Goal: Find specific page/section: Find specific page/section

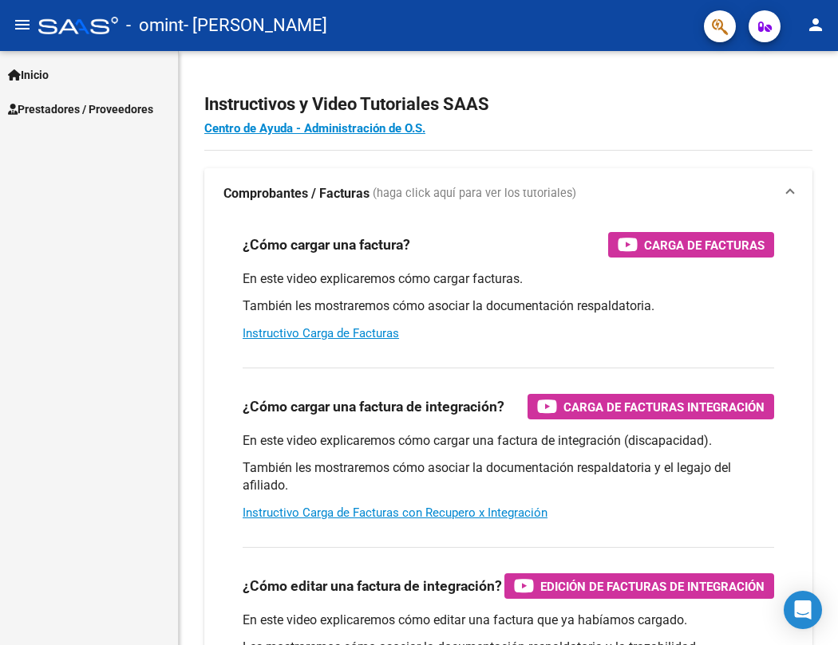
click at [144, 105] on span "Prestadores / Proveedores" at bounding box center [80, 110] width 145 height 18
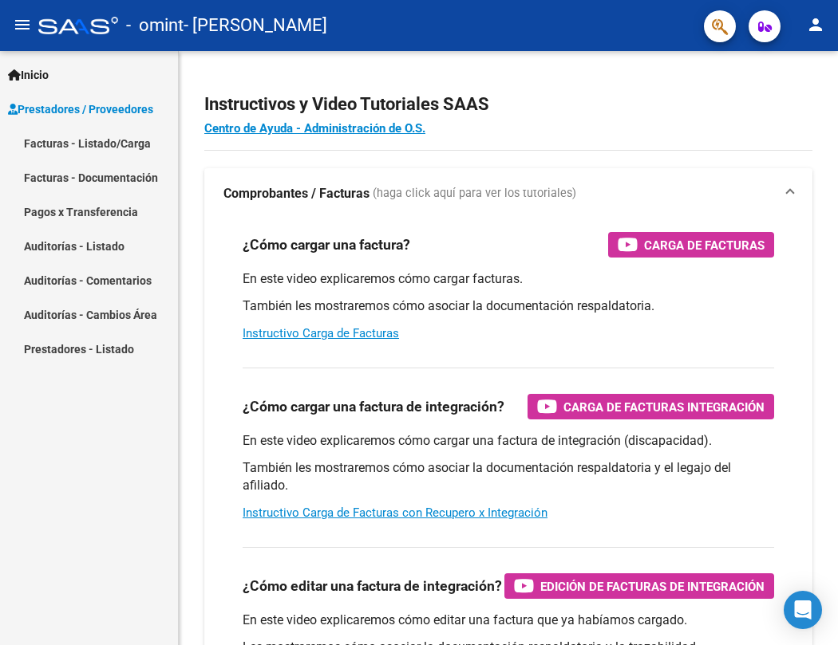
click at [121, 145] on link "Facturas - Listado/Carga" at bounding box center [89, 143] width 178 height 34
click at [137, 98] on link "Prestadores / Proveedores" at bounding box center [89, 109] width 178 height 34
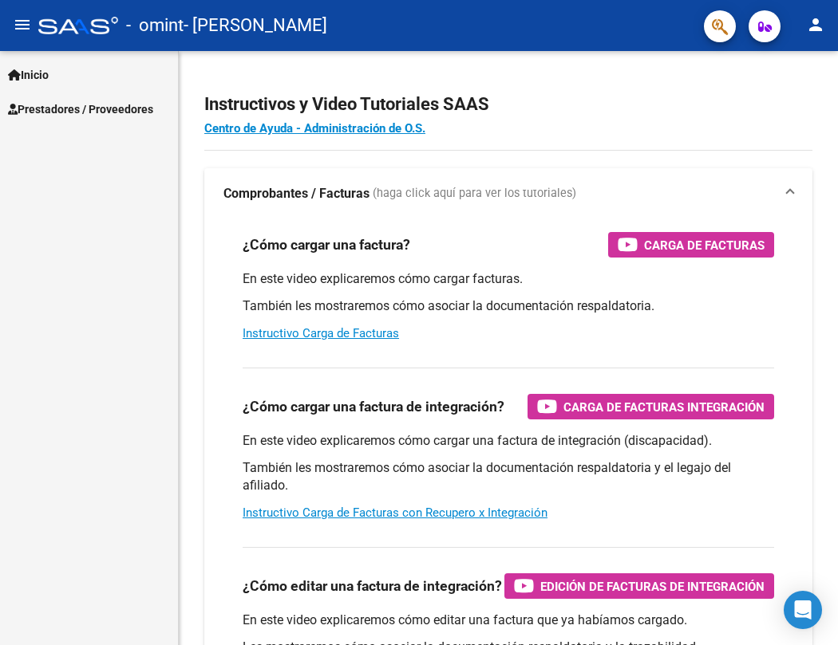
click at [97, 133] on div "Inicio Instructivos Contacto OS Prestadores / Proveedores Facturas - Listado/Ca…" at bounding box center [89, 348] width 178 height 594
click at [100, 119] on link "Prestadores / Proveedores" at bounding box center [89, 109] width 178 height 34
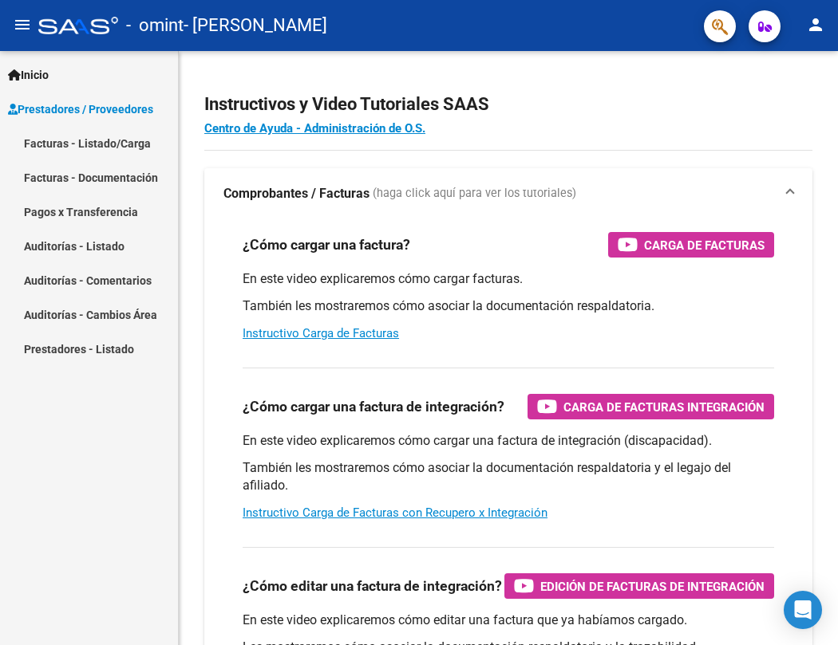
click at [115, 148] on link "Facturas - Listado/Carga" at bounding box center [89, 143] width 178 height 34
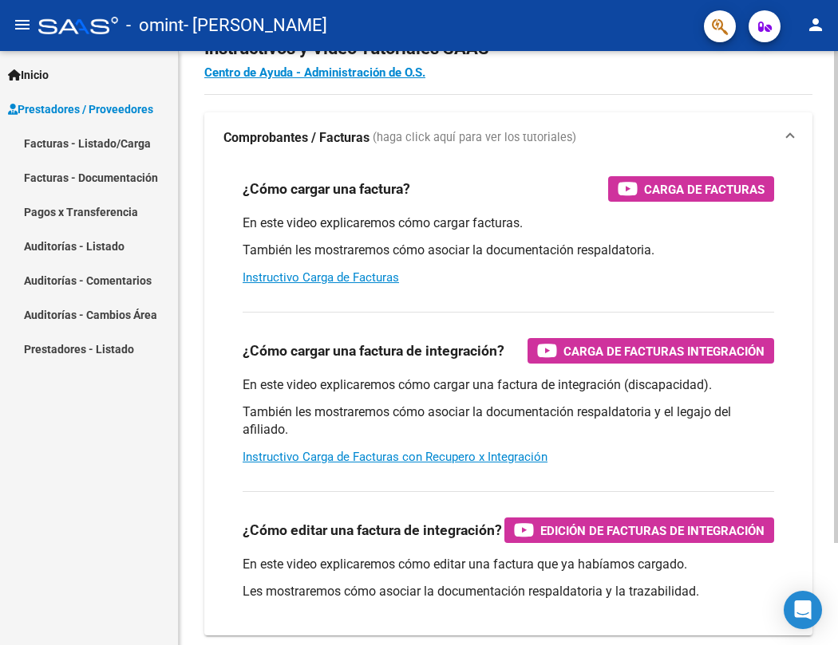
scroll to position [123, 0]
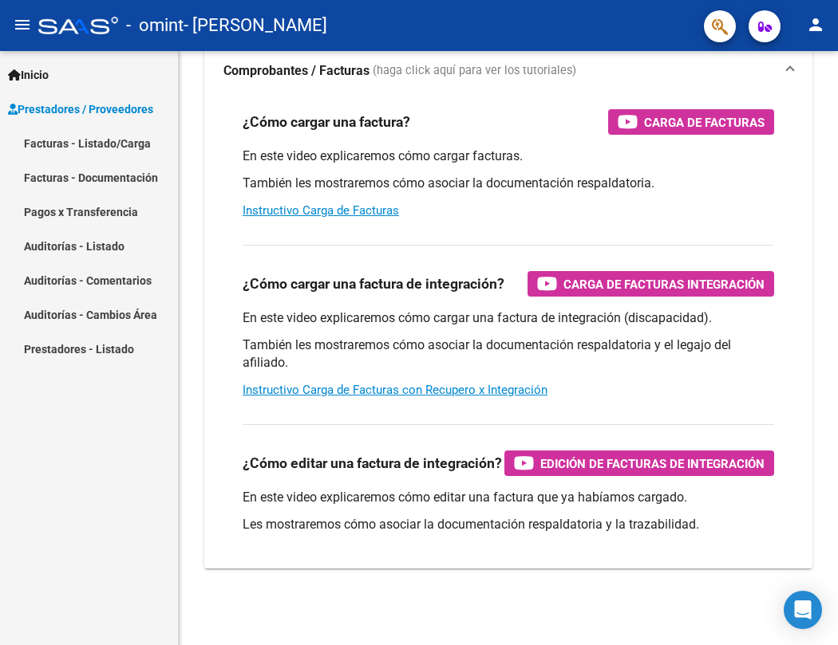
click at [118, 148] on link "Facturas - Listado/Carga" at bounding box center [89, 143] width 178 height 34
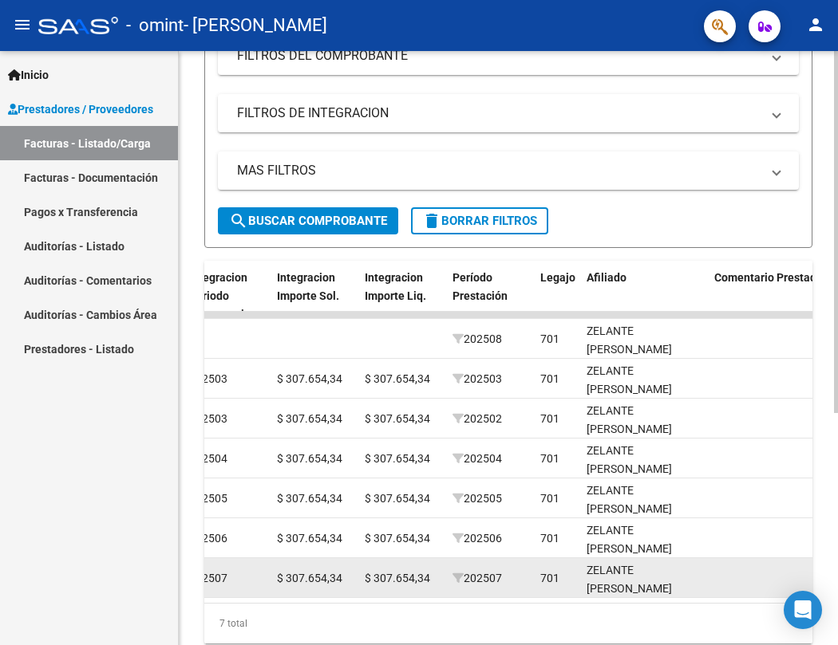
scroll to position [1, 0]
drag, startPoint x: 623, startPoint y: 594, endPoint x: 674, endPoint y: 598, distance: 51.3
click at [674, 598] on div "16153 Integración [PERSON_NAME] 27389004788 Factura C: 2 - 470 $ 307.654,34 [DA…" at bounding box center [55, 578] width 3364 height 40
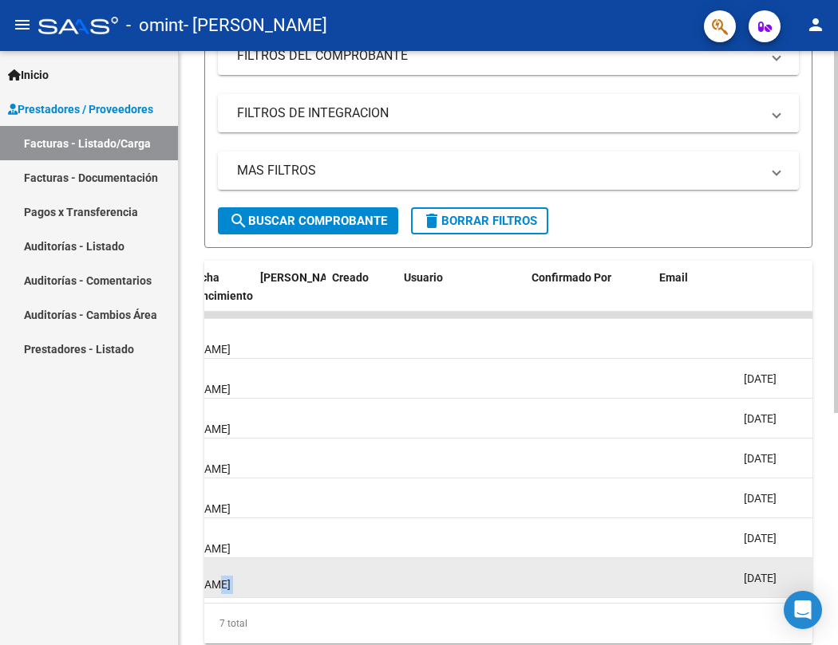
scroll to position [0, 2756]
